Goal: Task Accomplishment & Management: Use online tool/utility

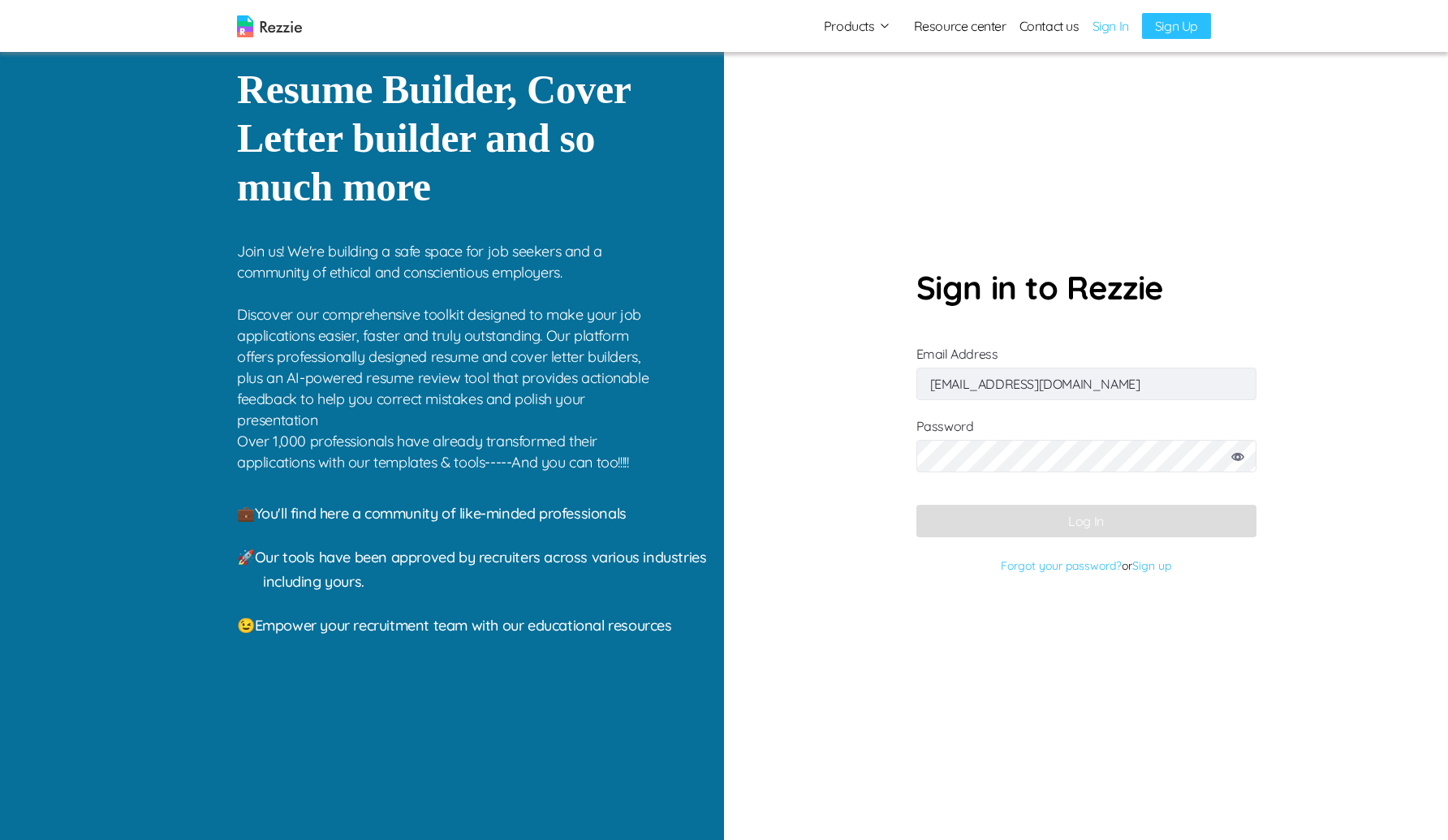
click at [1038, 386] on input "cokkikukna@gufum.com" at bounding box center [1086, 384] width 340 height 33
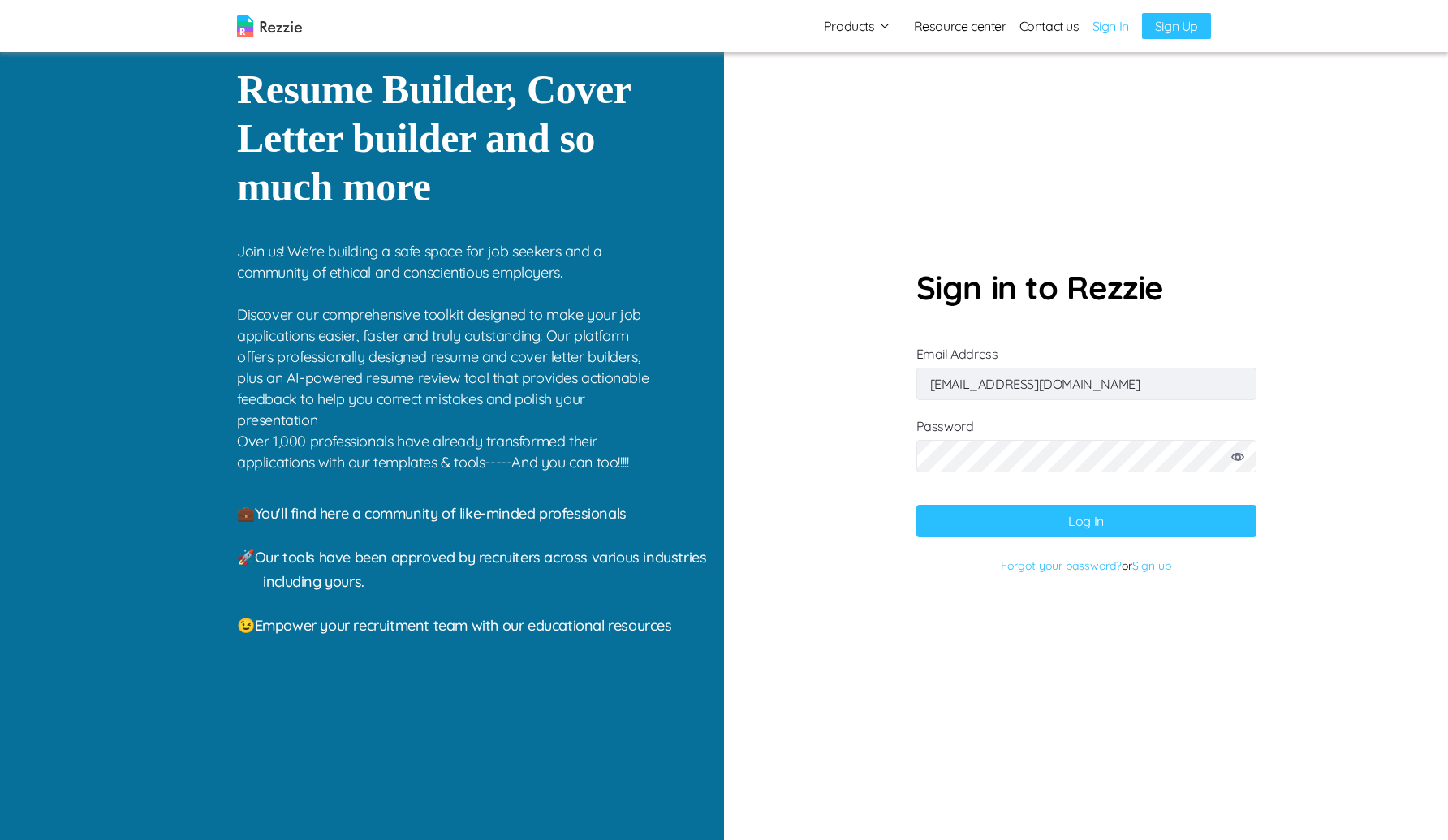
type input "gaku@mailinator.com"
click at [916, 505] on button "Log In" at bounding box center [1086, 521] width 340 height 33
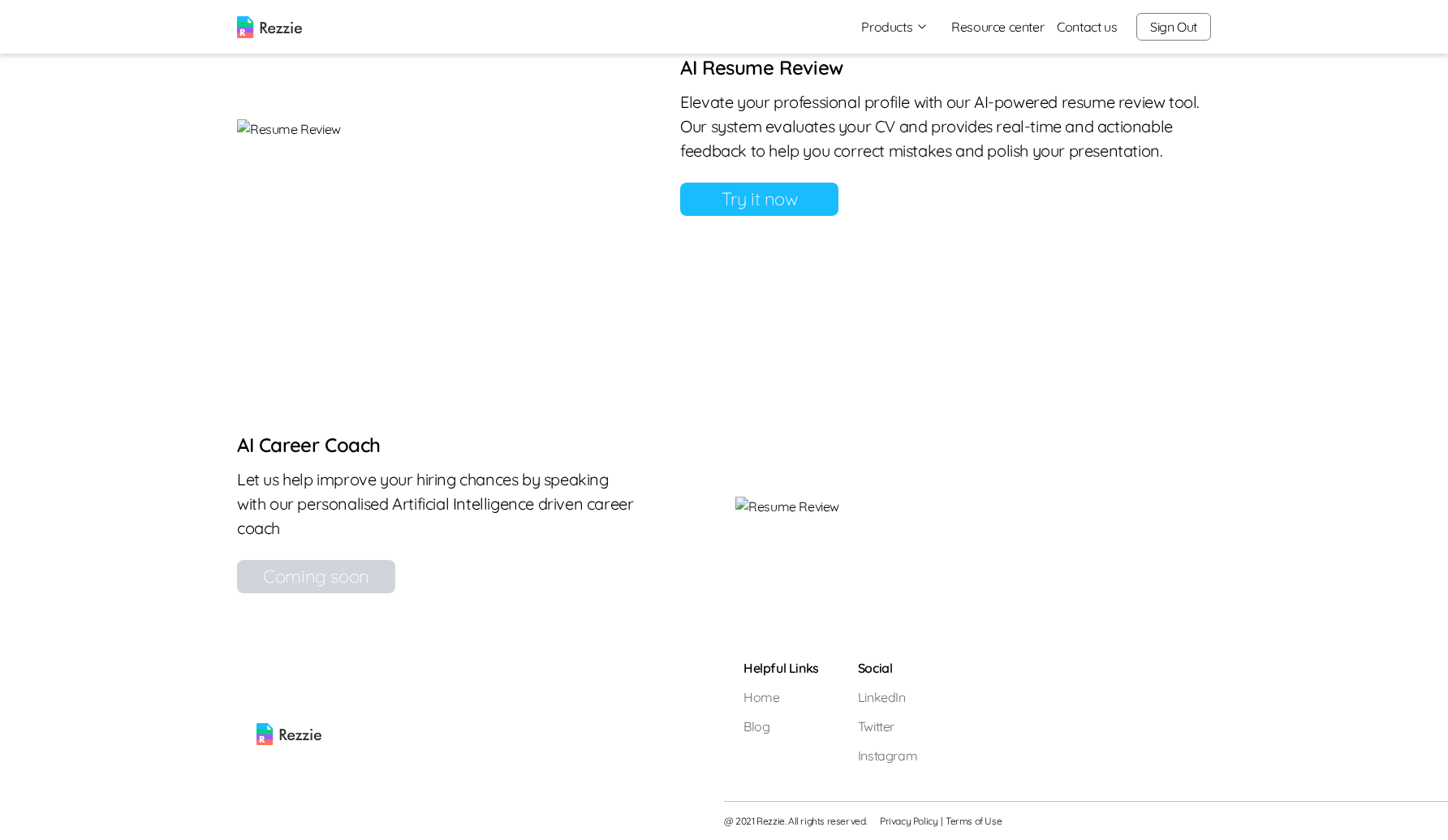
scroll to position [1342, 0]
click at [839, 216] on link "Try it now" at bounding box center [759, 199] width 158 height 33
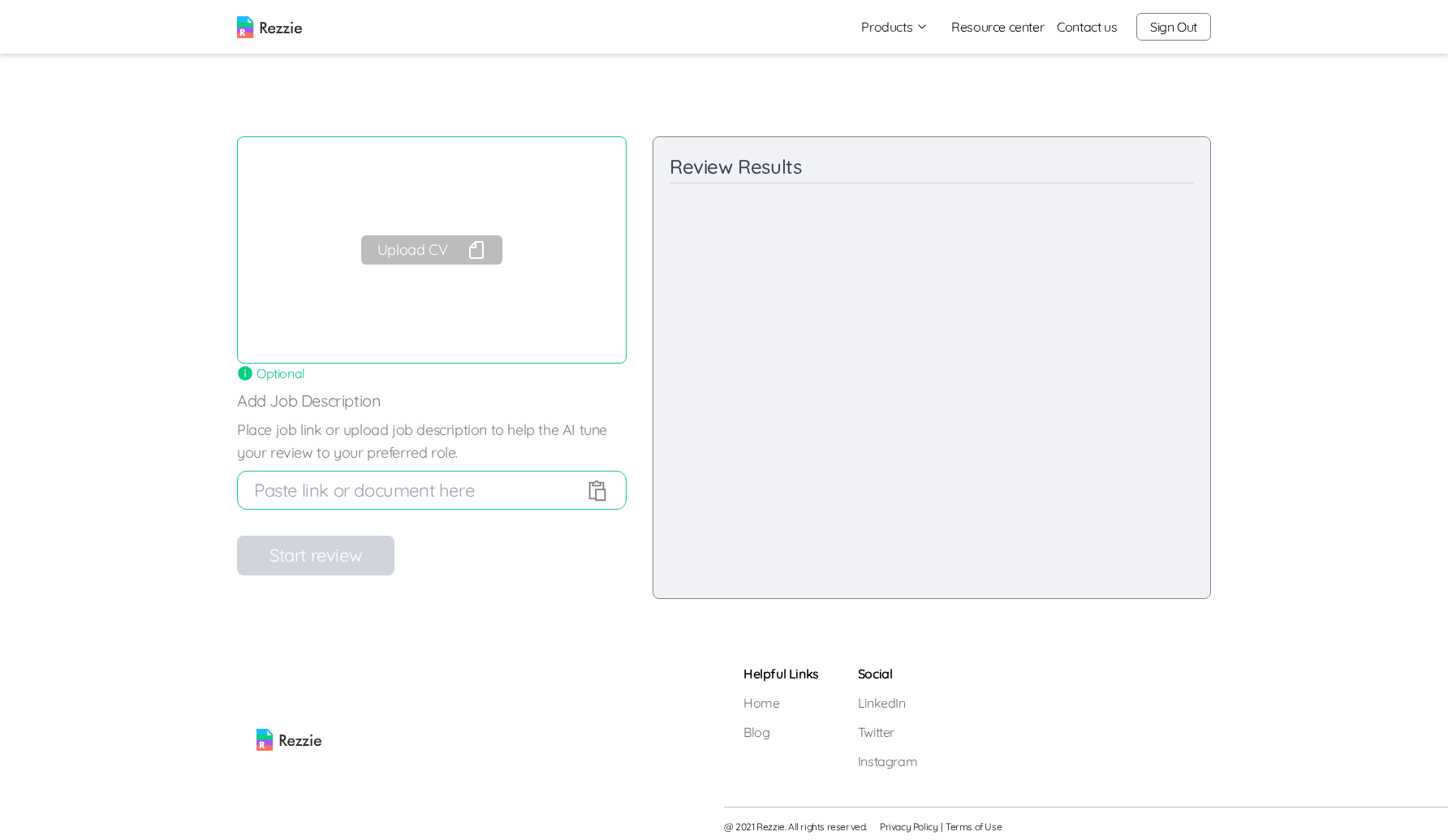
click at [426, 241] on button "Upload CV" at bounding box center [432, 250] width 141 height 29
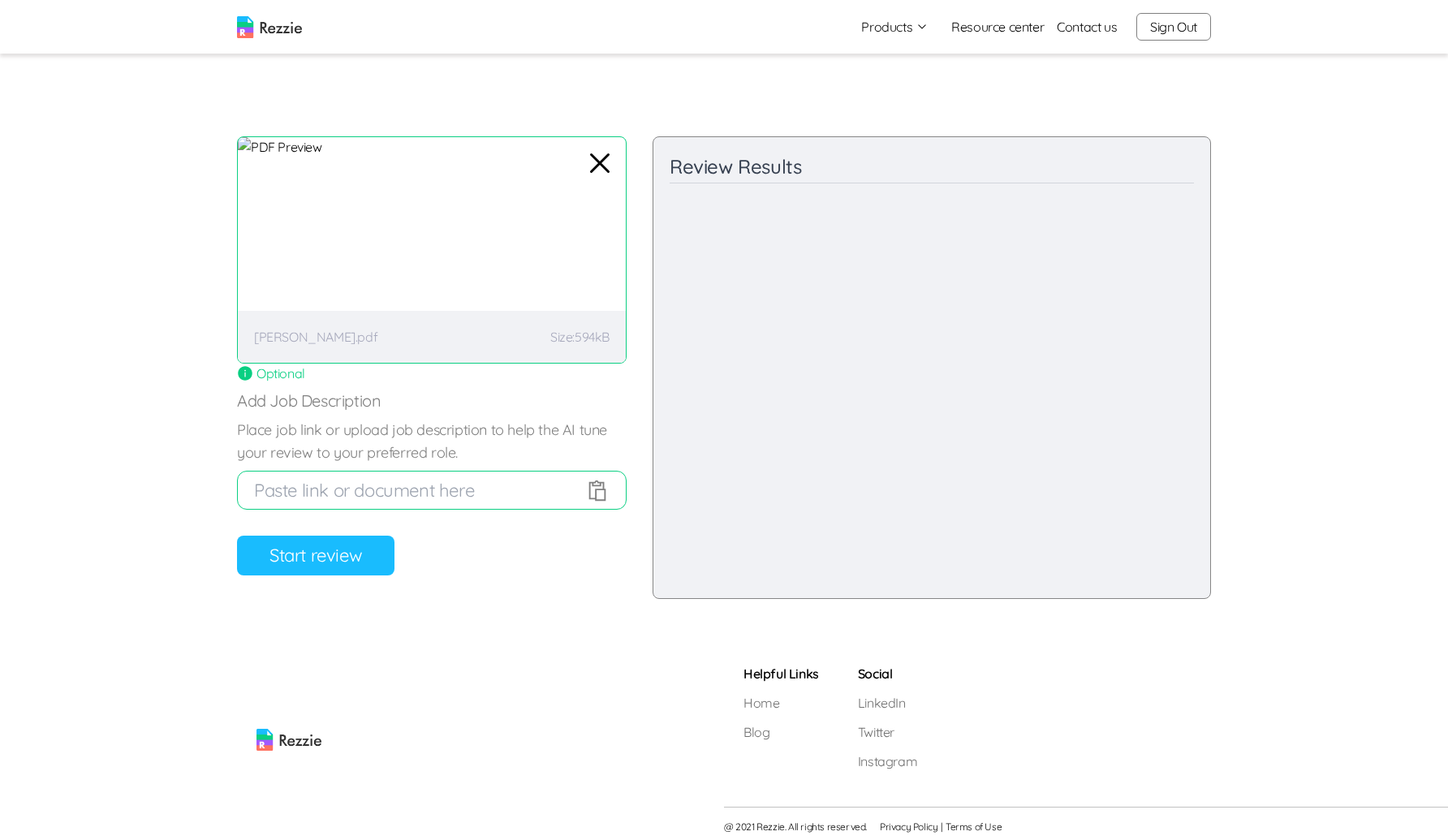
click at [345, 559] on button "Start review" at bounding box center [316, 555] width 157 height 40
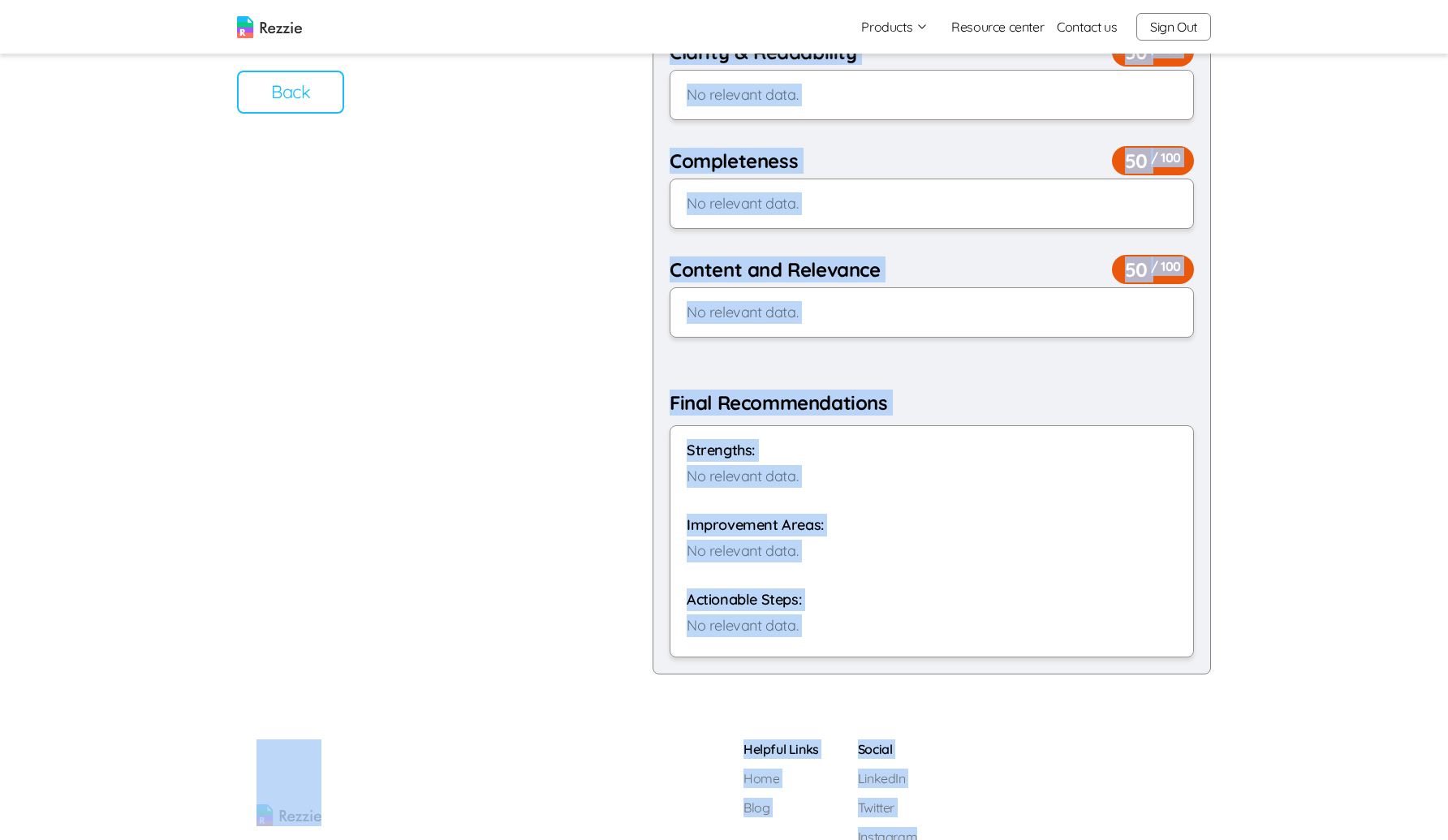
scroll to position [458, 0]
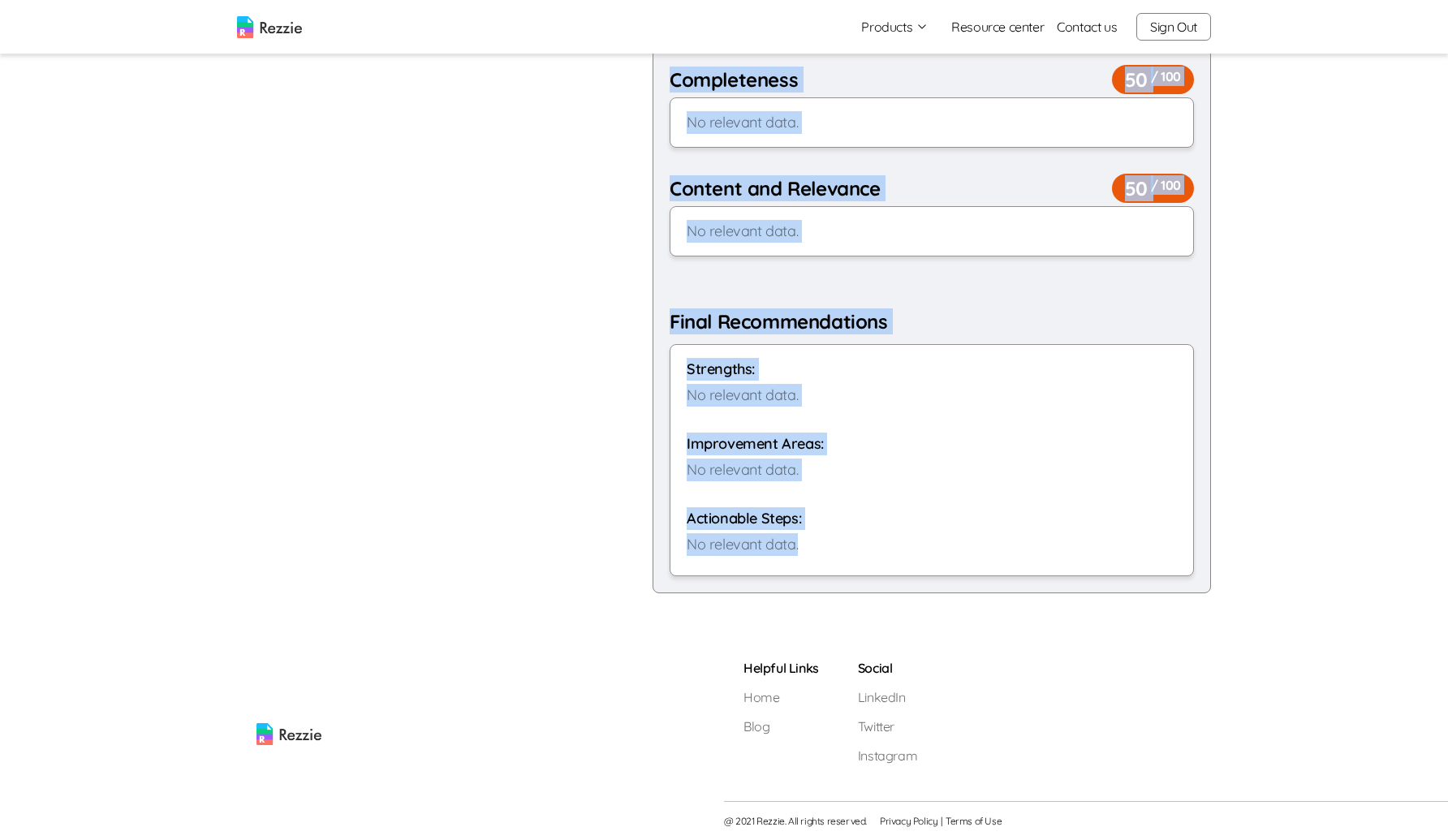
drag, startPoint x: 678, startPoint y: 250, endPoint x: 874, endPoint y: 549, distance: 357.5
click at [874, 549] on div "Overall Resume Score 50 / 100 No relevant data. Format & Presentation 50 / 100 …" at bounding box center [932, 157] width 525 height 838
copy div "No relevant data. Format & Presentation 50 / 100 No relevant data. Clarity & Re…"
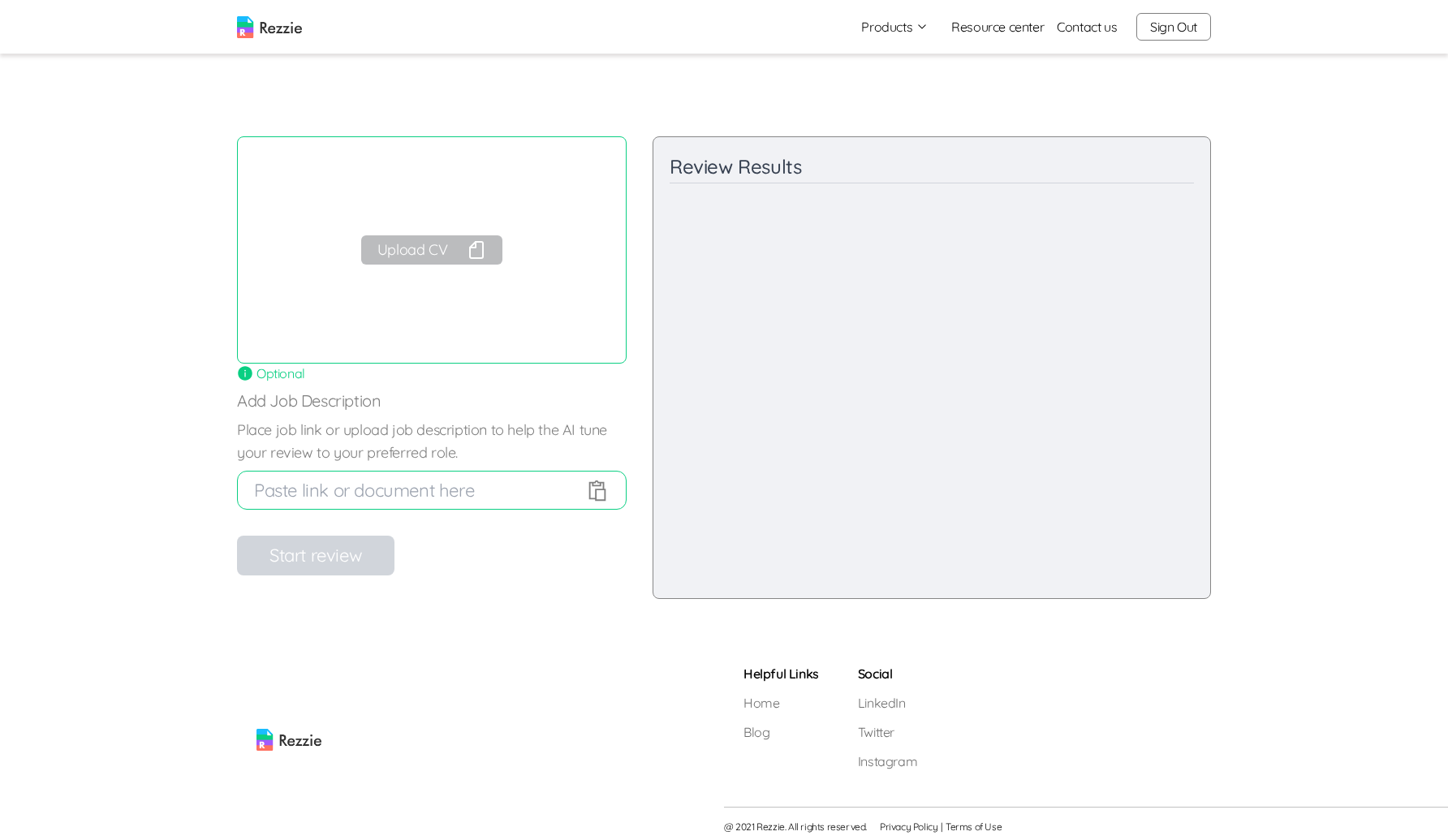
click at [433, 260] on button "Upload CV" at bounding box center [432, 250] width 141 height 29
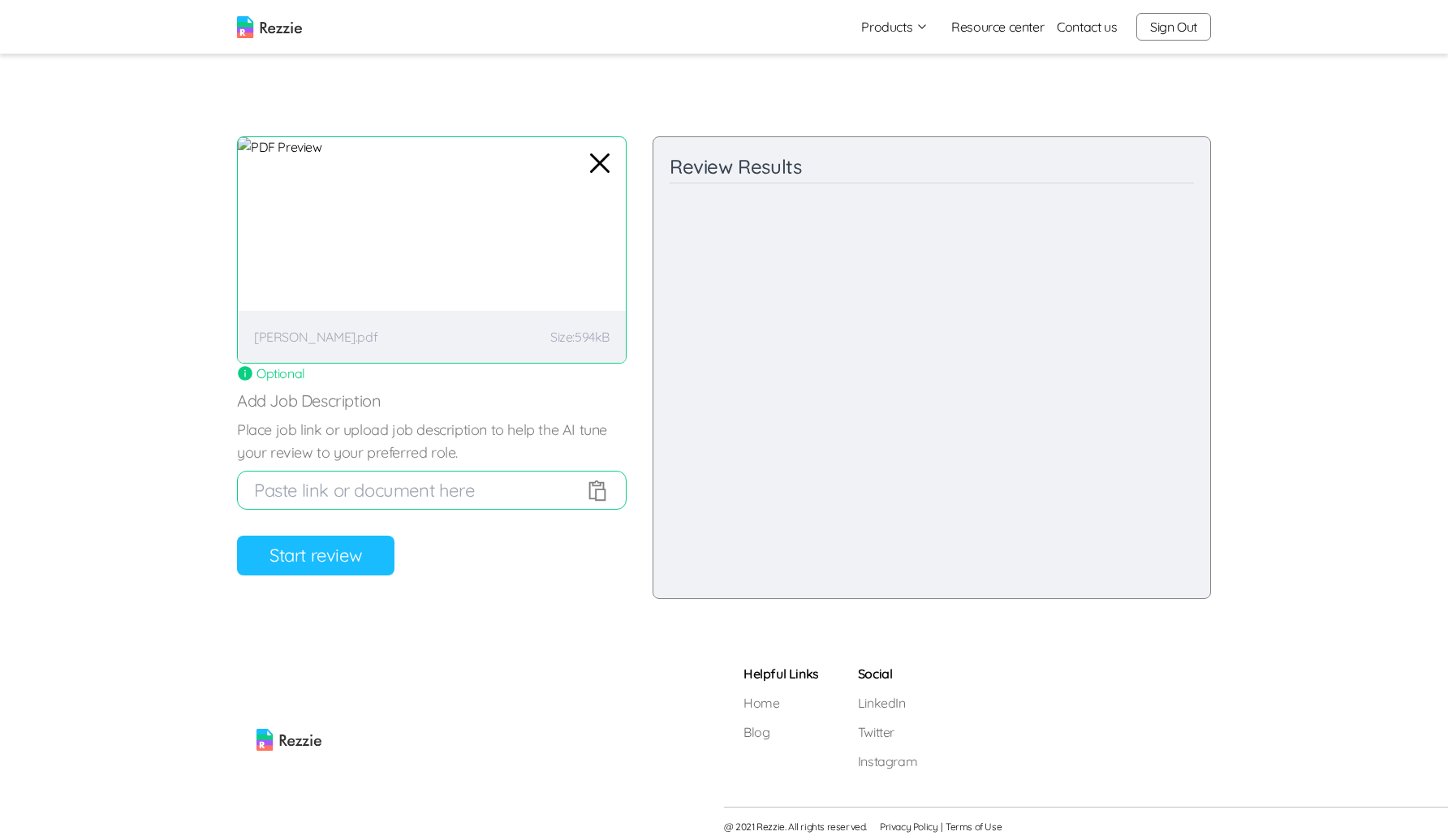
click at [330, 558] on button "Start review" at bounding box center [316, 555] width 157 height 40
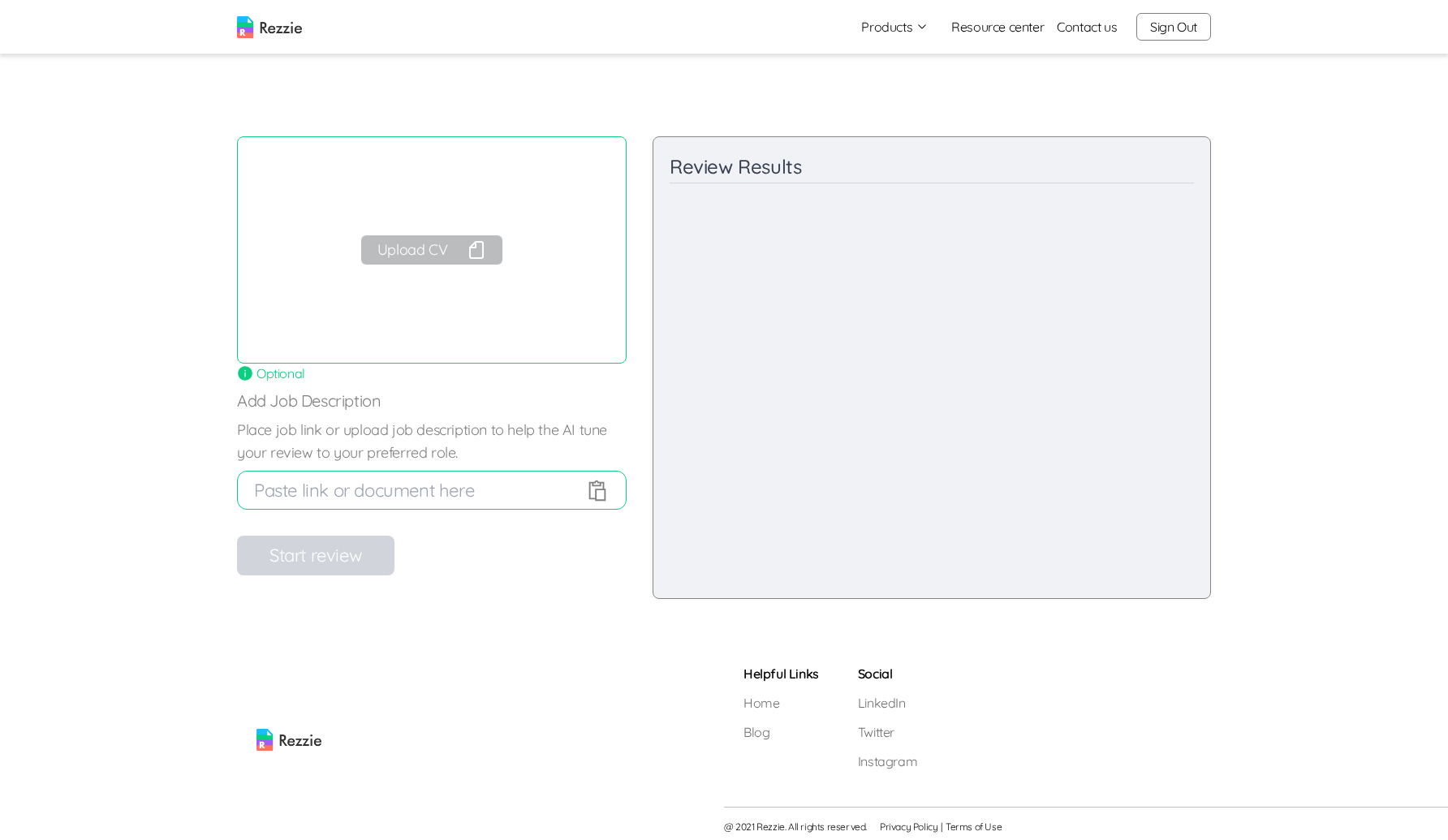
click at [440, 246] on button "Upload CV" at bounding box center [432, 250] width 141 height 29
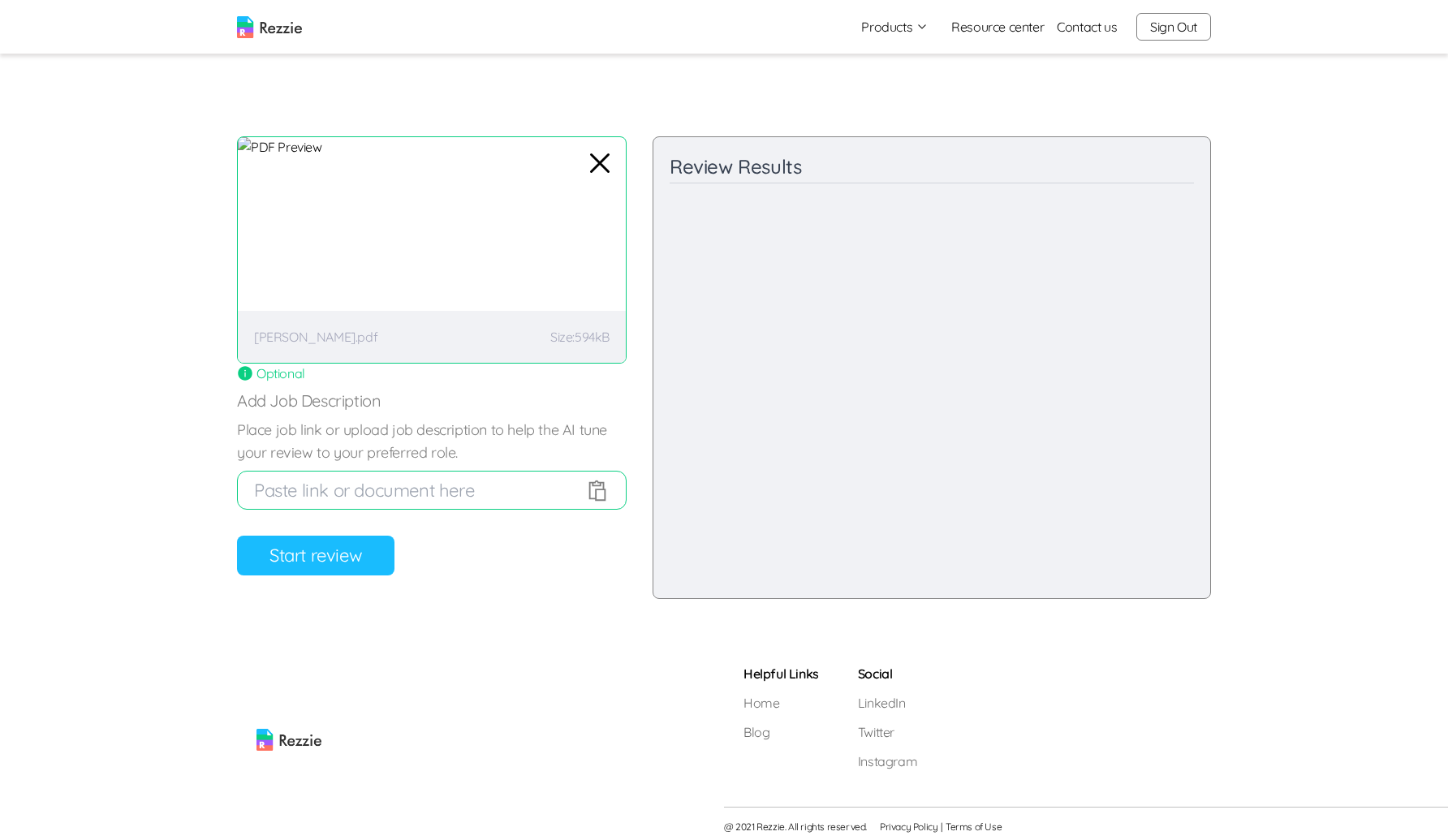
click at [321, 545] on button "Start review" at bounding box center [316, 555] width 157 height 40
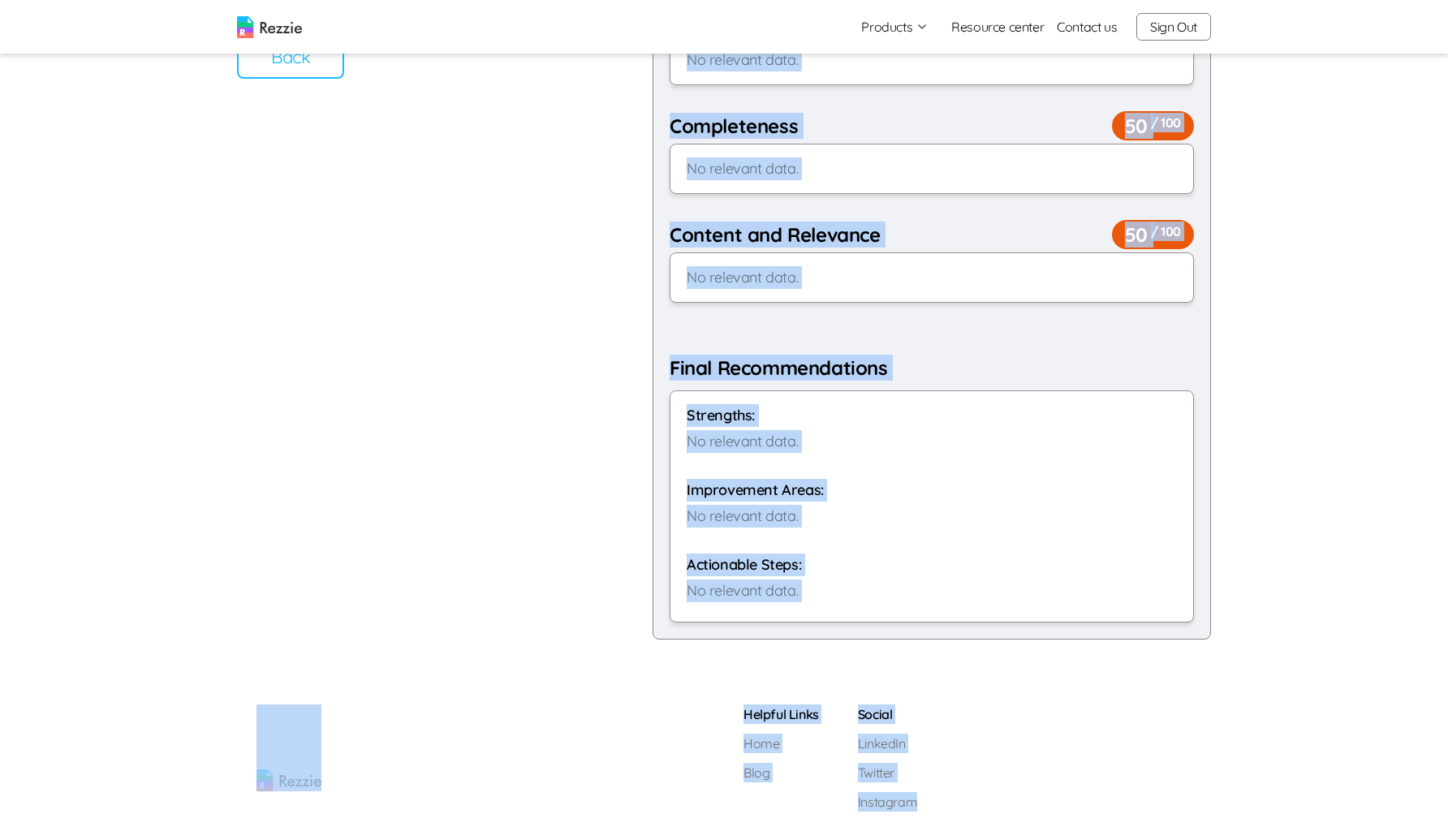
scroll to position [458, 0]
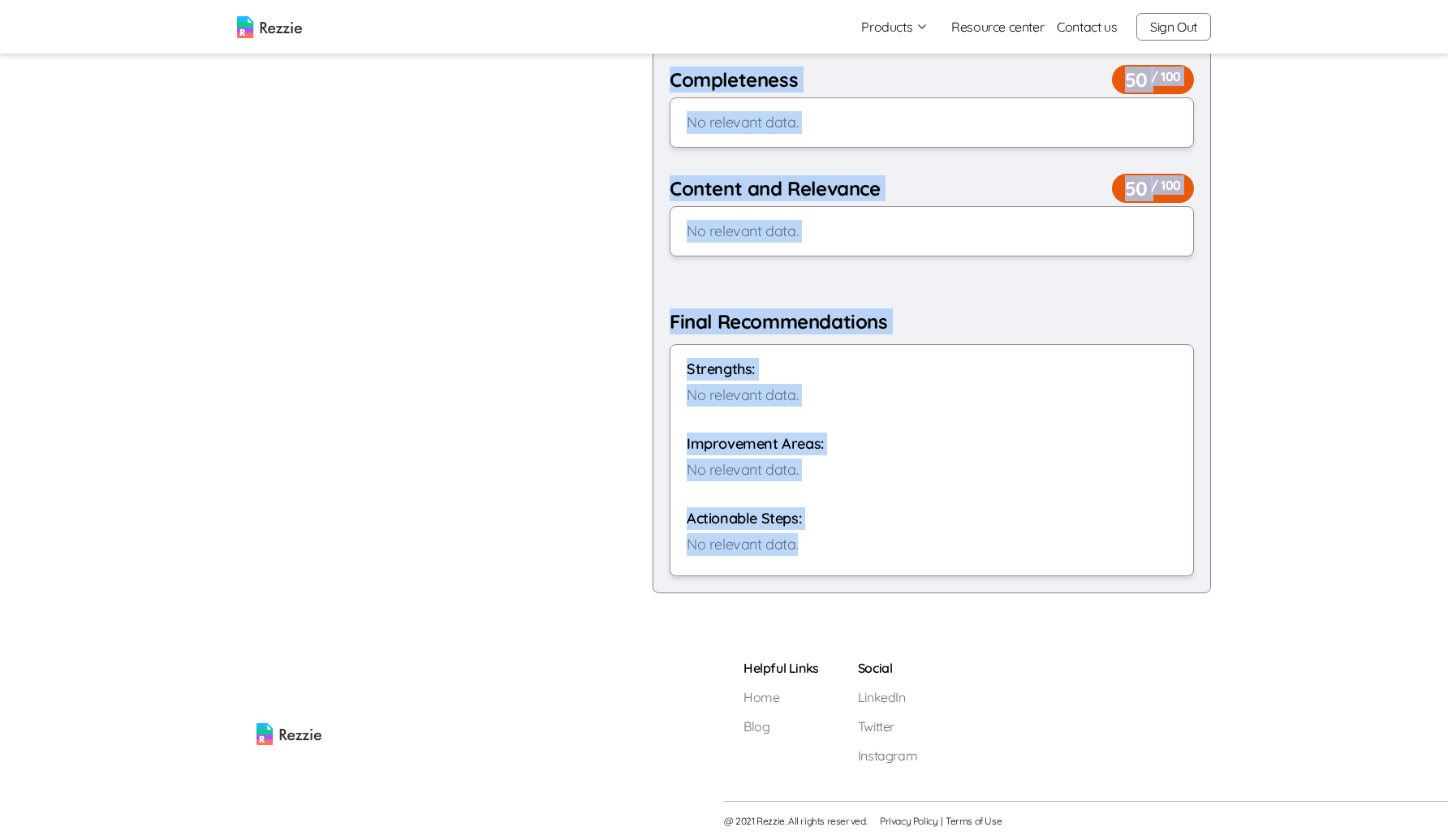
drag, startPoint x: 667, startPoint y: 157, endPoint x: 866, endPoint y: 583, distance: 470.2
click at [866, 583] on div "Review Results Overall Resume Score 50 / 100 No relevant data. Format & Present…" at bounding box center [932, 135] width 559 height 914
copy div "Review Results Overall Resume Score 50 / 100 No relevant data. Format & Present…"
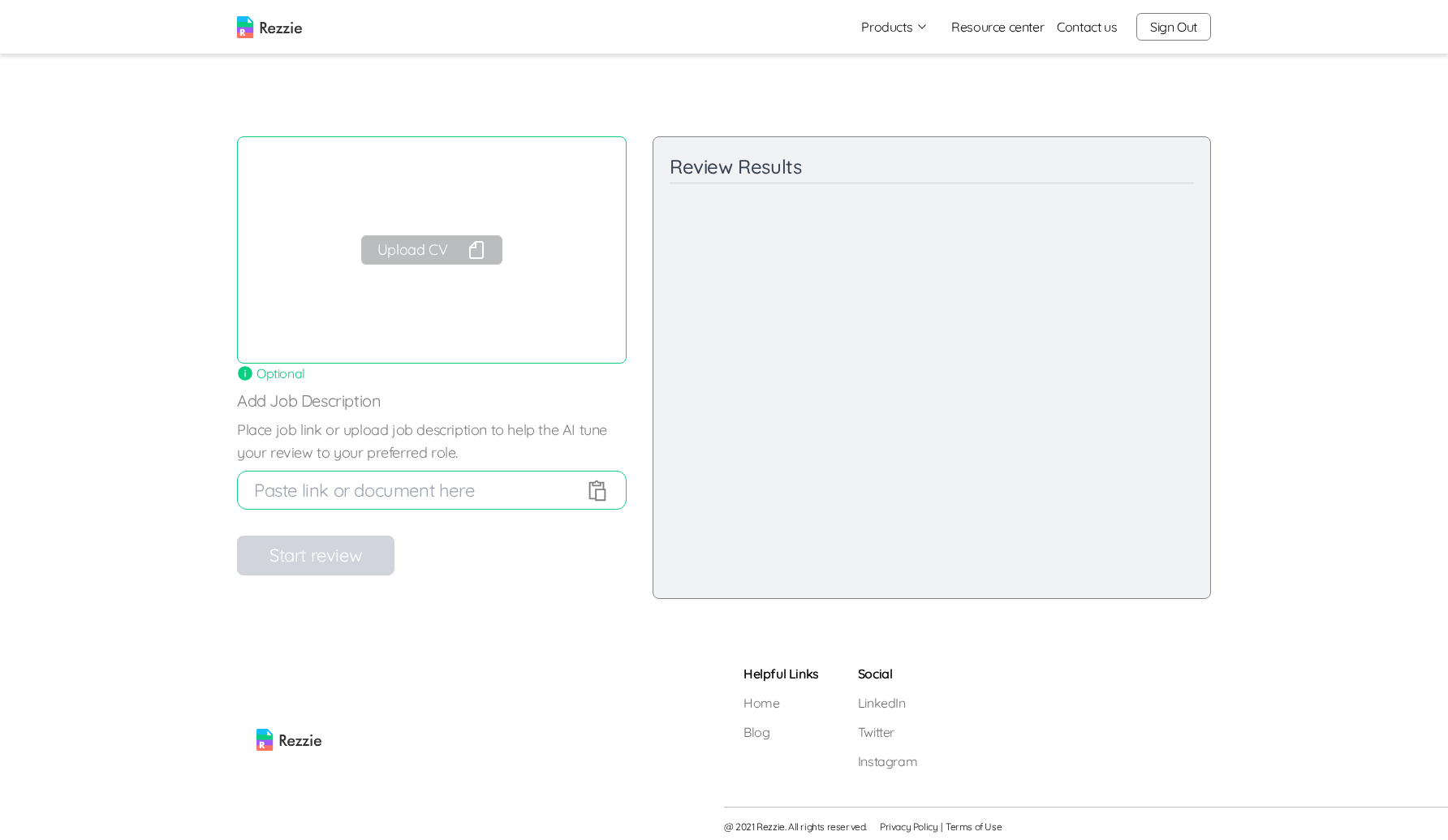
click at [452, 256] on button "Upload CV" at bounding box center [432, 250] width 141 height 29
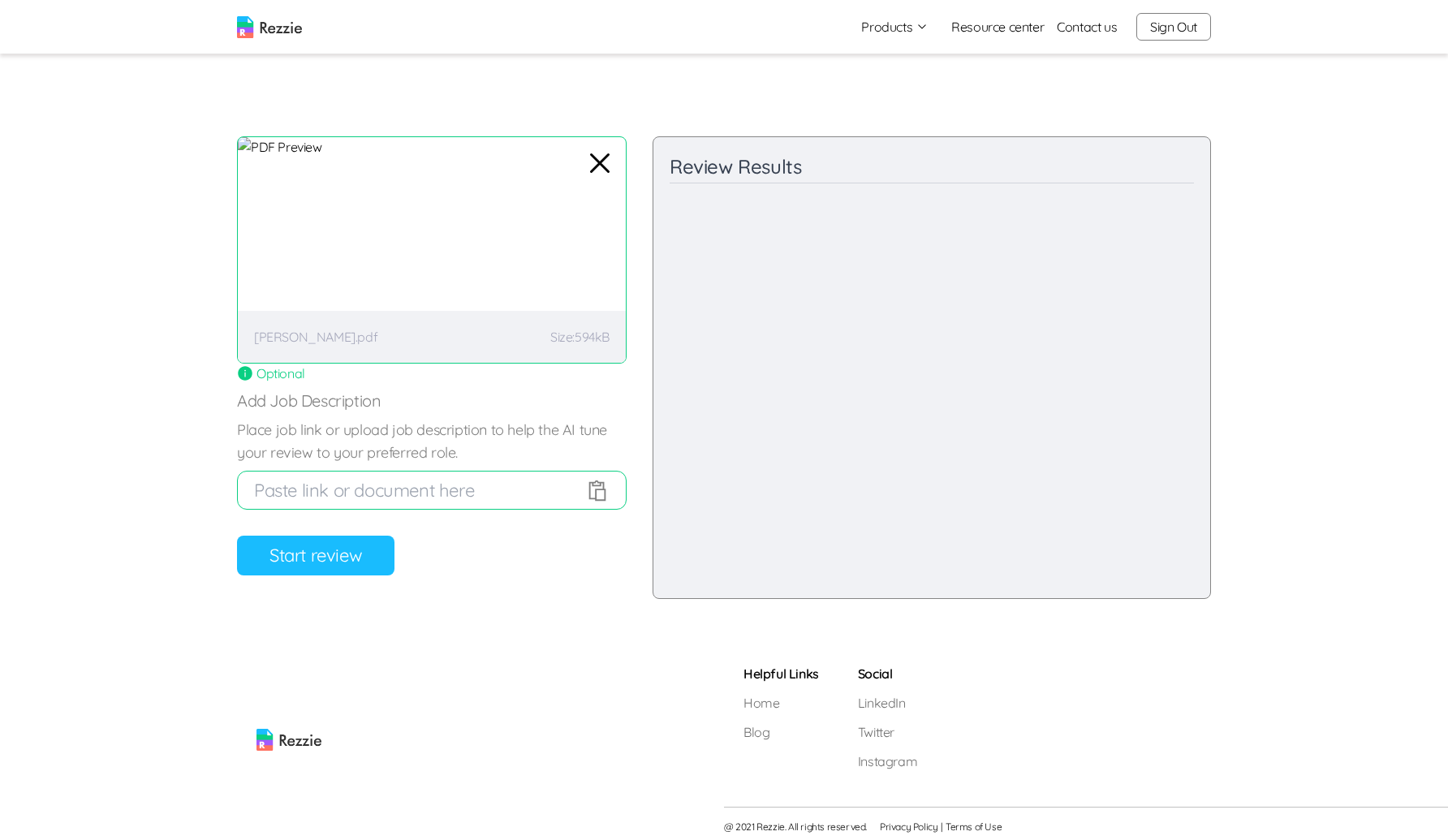
click at [352, 546] on button "Start review" at bounding box center [316, 555] width 157 height 40
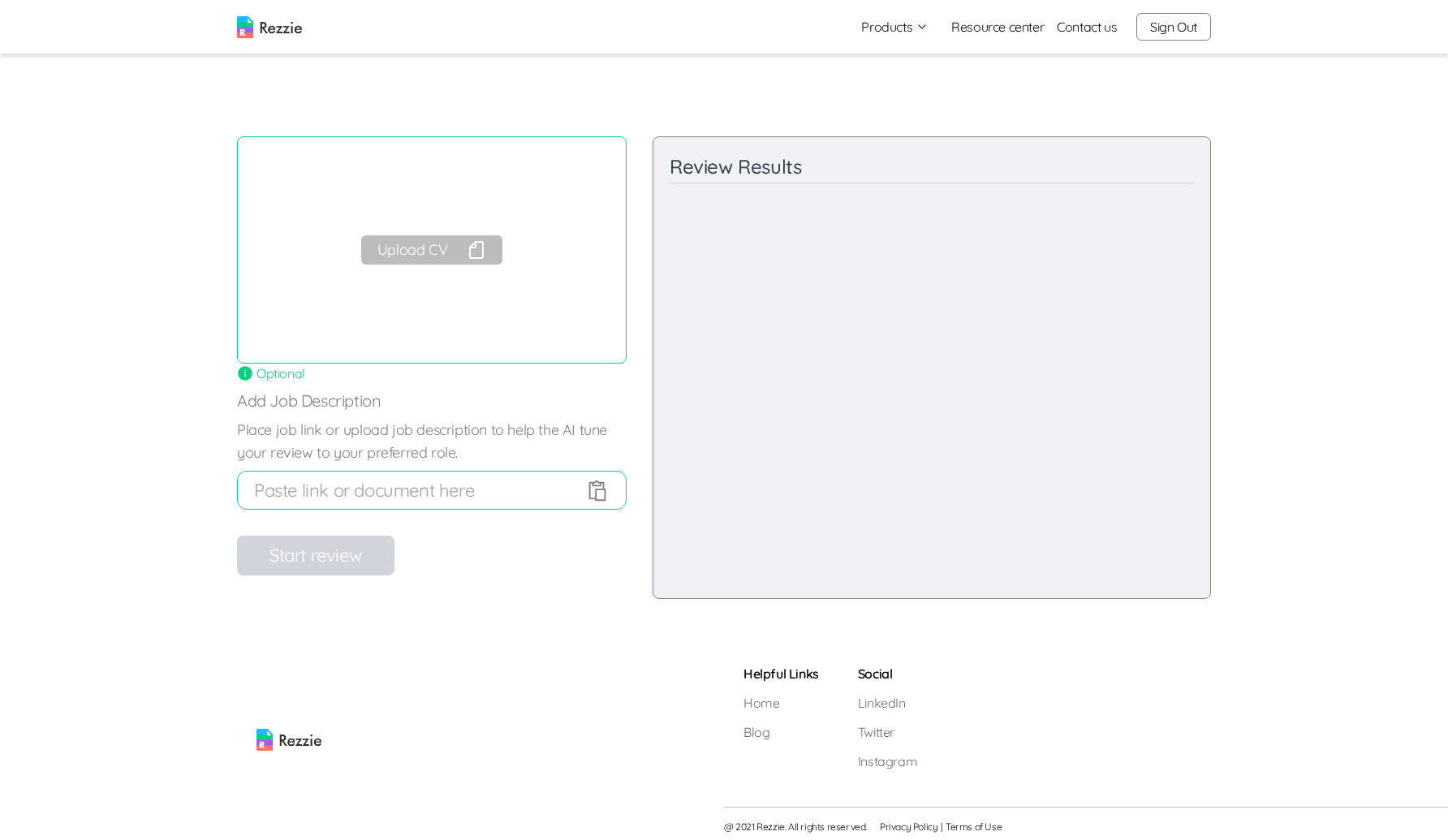
click at [436, 255] on button "Upload CV" at bounding box center [432, 250] width 141 height 29
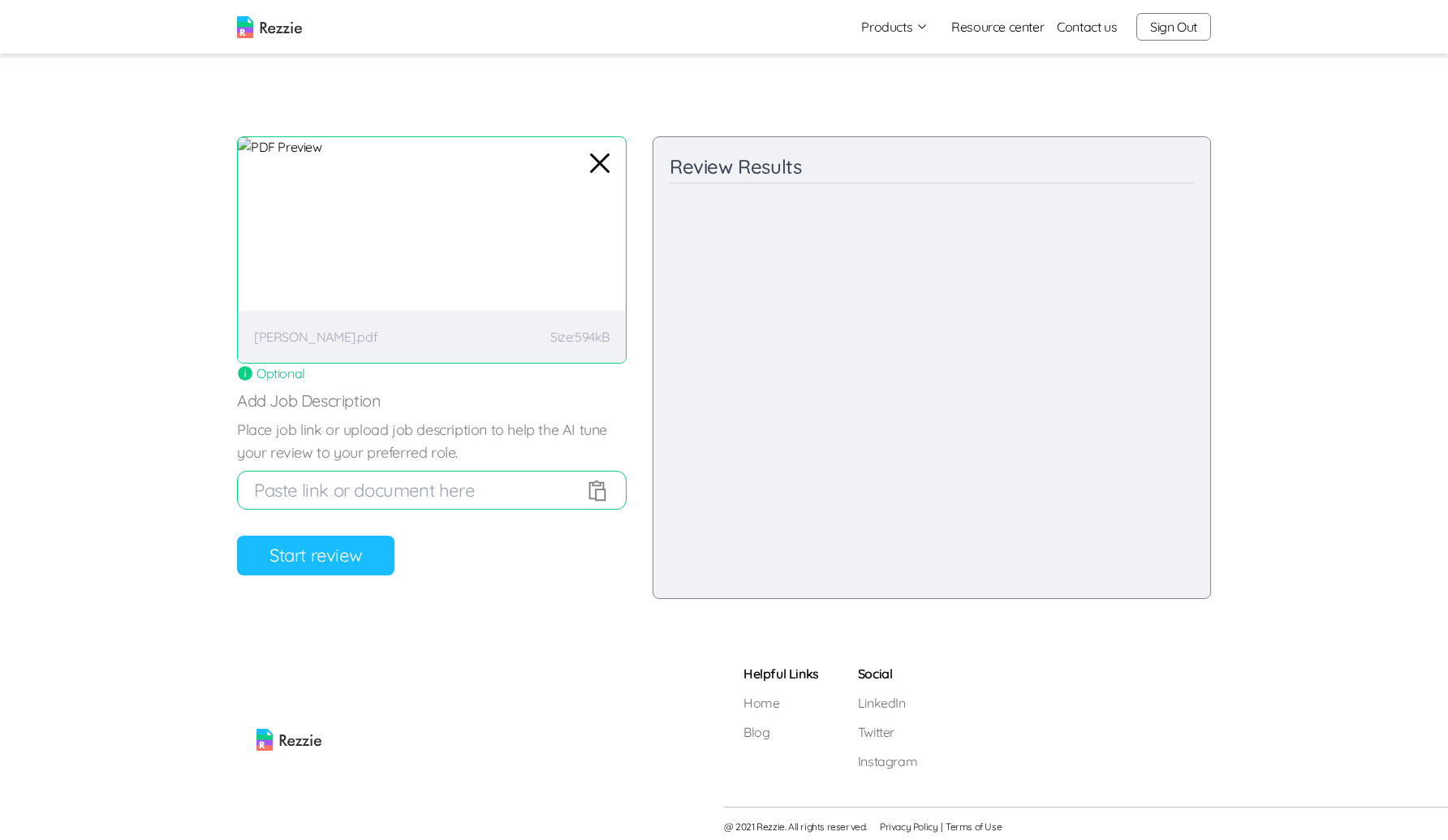
click at [351, 536] on button "Start review" at bounding box center [316, 555] width 157 height 40
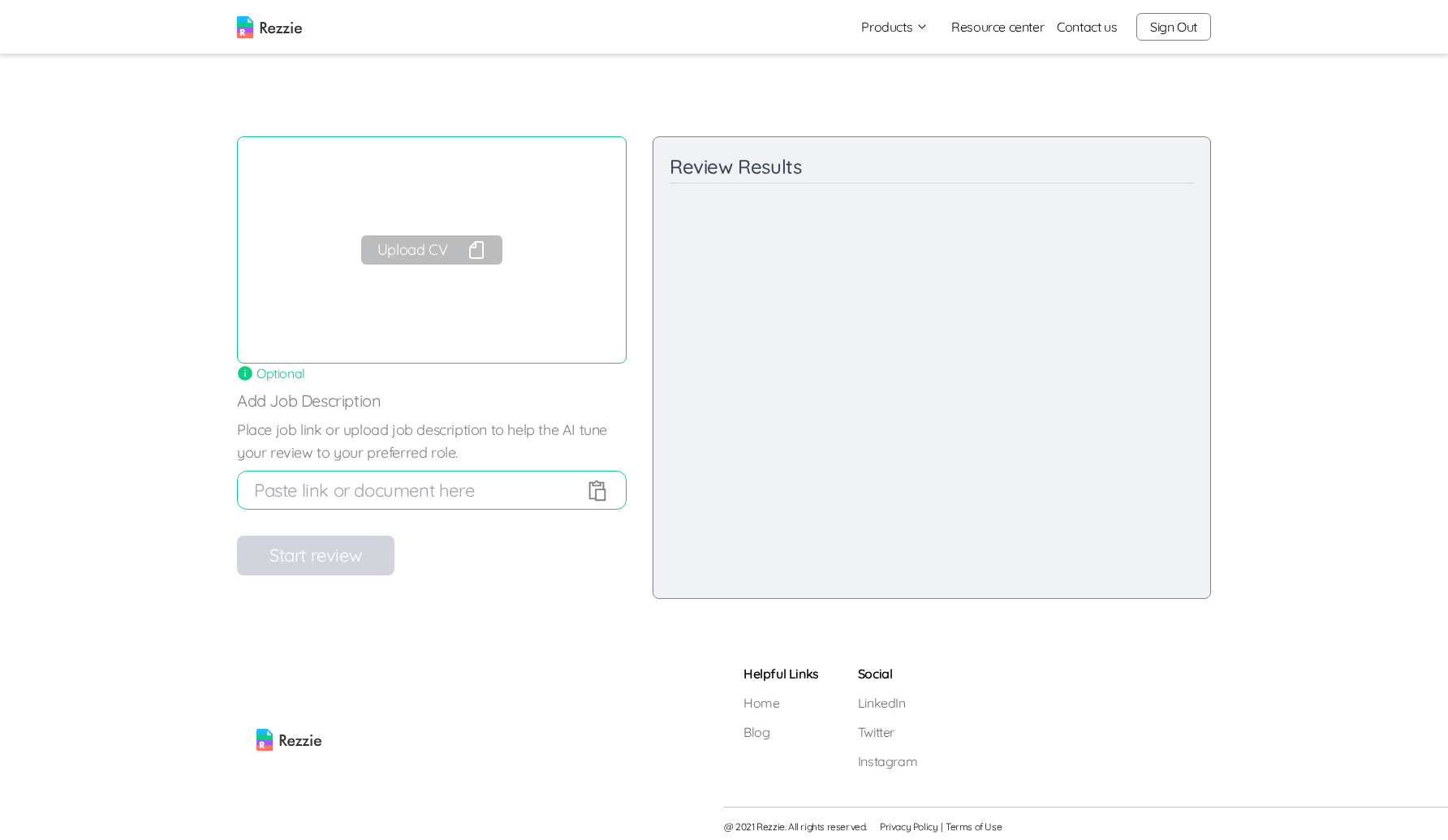
click at [426, 251] on button "Upload CV" at bounding box center [432, 250] width 141 height 29
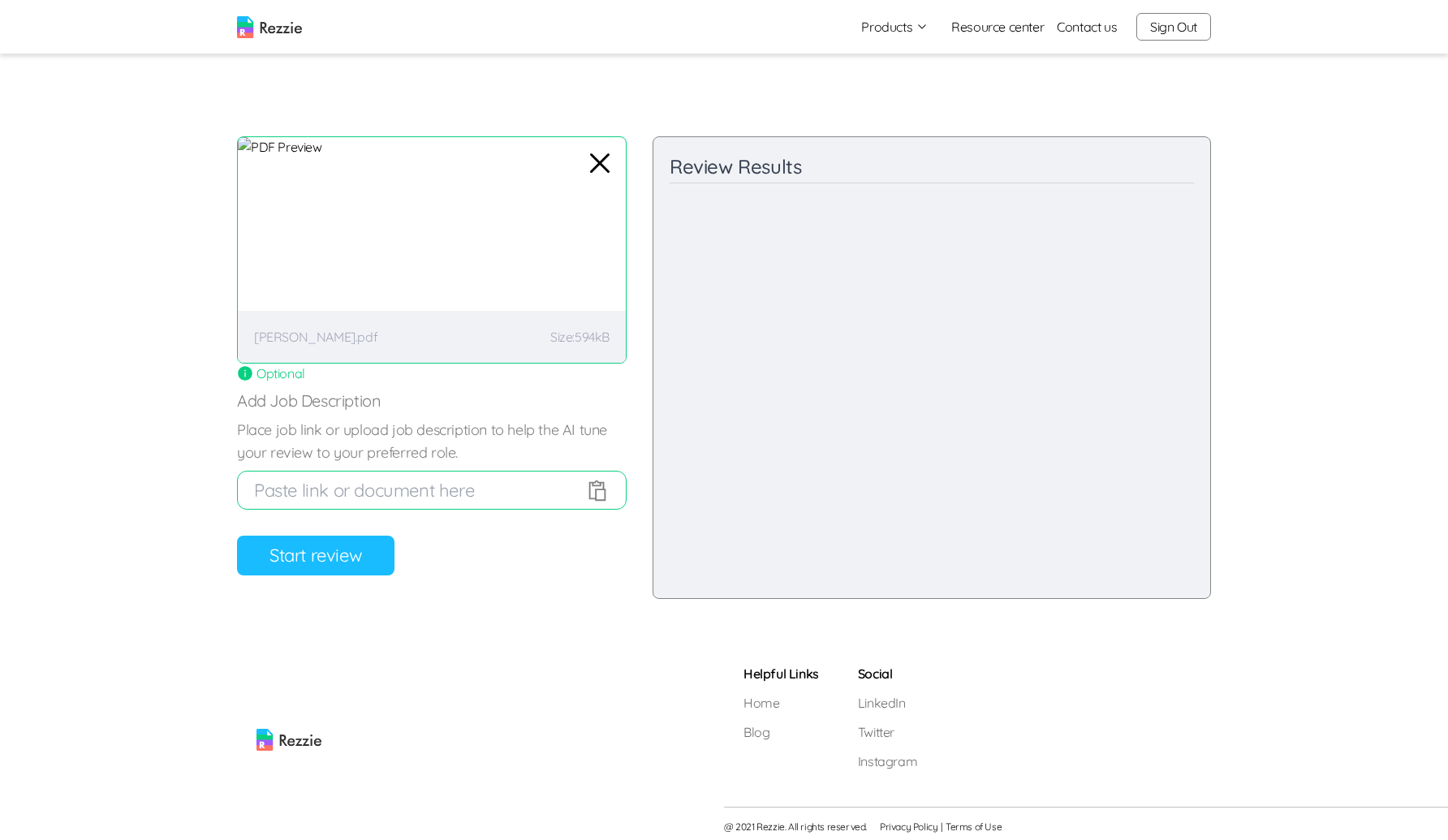
click at [276, 564] on button "Start review" at bounding box center [316, 555] width 157 height 40
